Goal: Check status: Check status

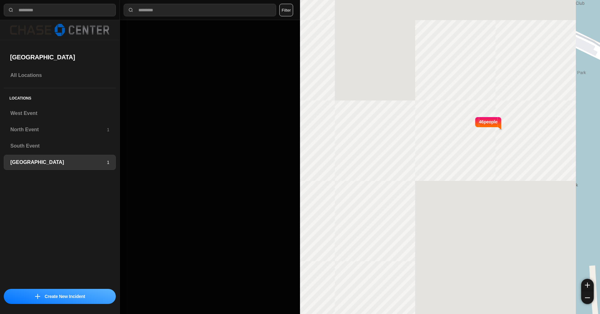
select select "*"
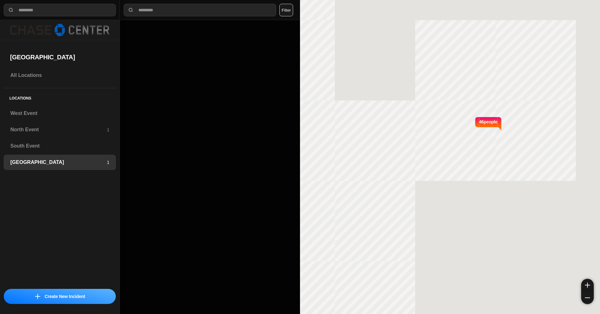
select select "*"
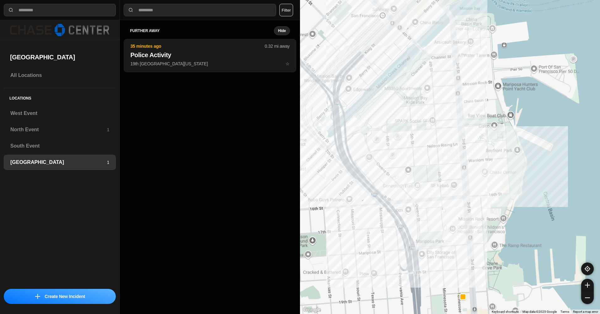
drag, startPoint x: 408, startPoint y: 112, endPoint x: 431, endPoint y: 148, distance: 42.8
click at [431, 148] on div at bounding box center [450, 157] width 300 height 314
